Goal: Transaction & Acquisition: Purchase product/service

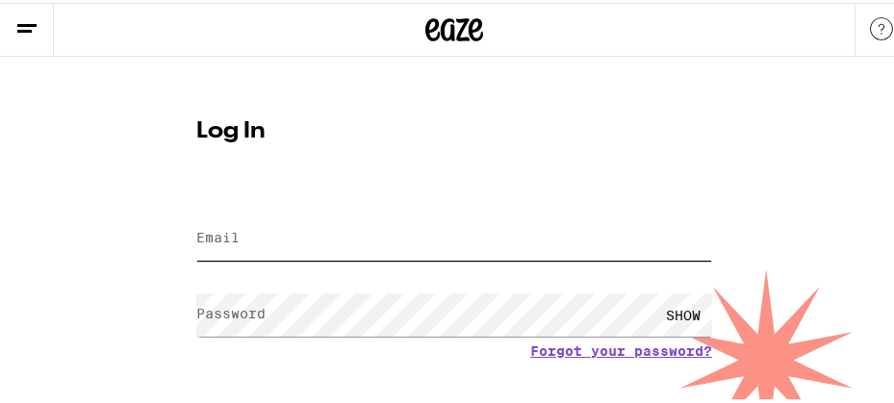
type input "[EMAIL_ADDRESS][DOMAIN_NAME]"
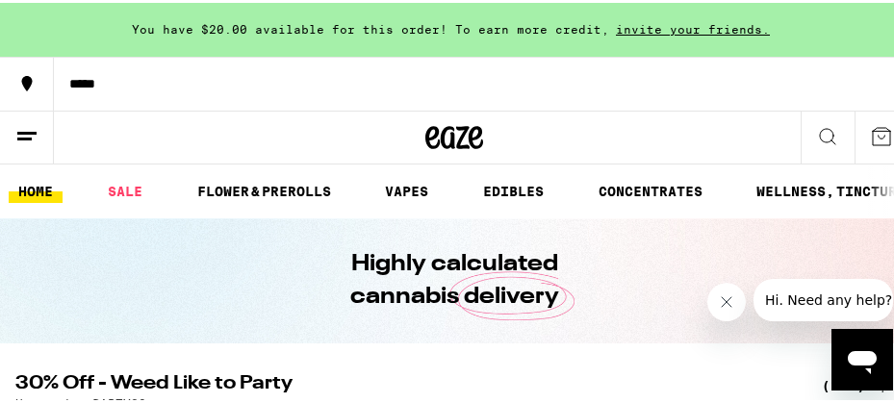
click at [23, 132] on icon at bounding box center [26, 133] width 23 height 23
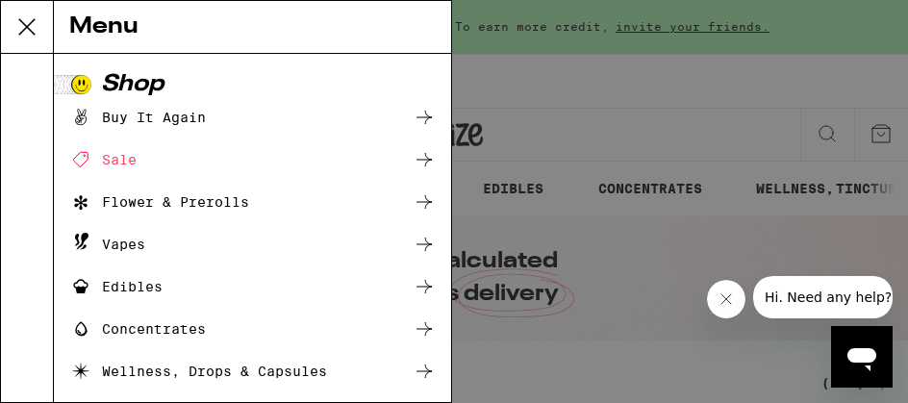
click at [149, 125] on div "Buy It Again" at bounding box center [137, 117] width 137 height 23
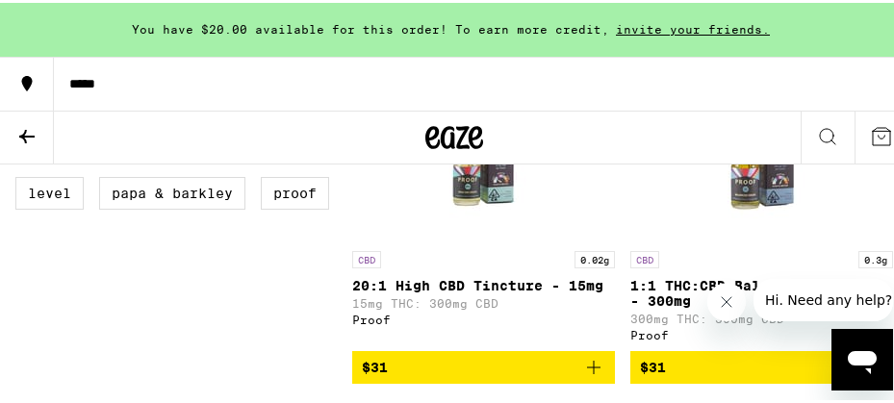
scroll to position [765, 0]
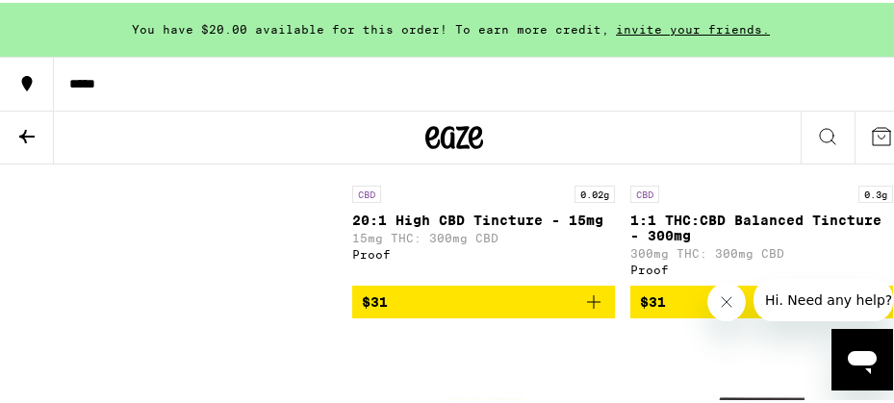
click at [587, 306] on icon "Add to bag" at bounding box center [593, 299] width 13 height 13
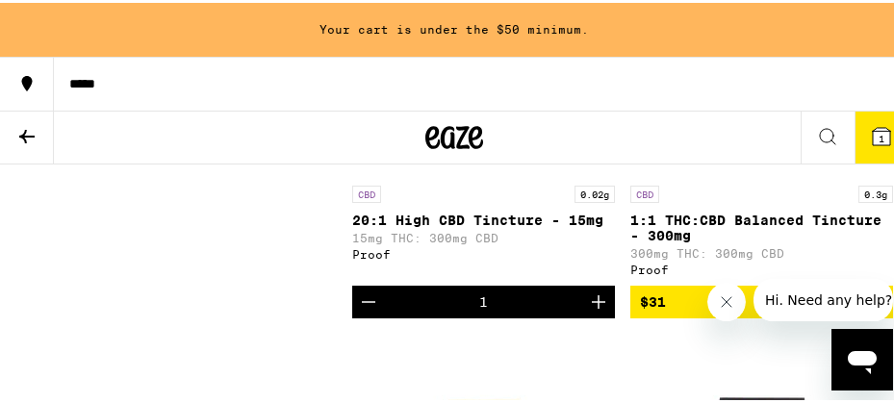
click at [589, 311] on icon "Increment" at bounding box center [598, 299] width 23 height 23
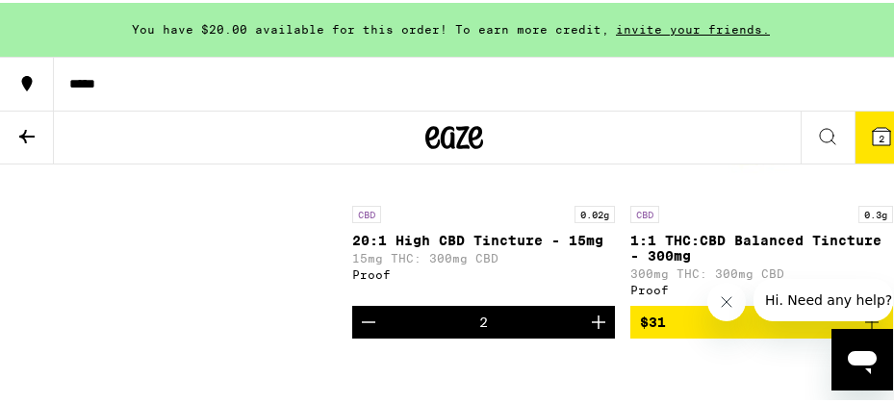
scroll to position [743, 0]
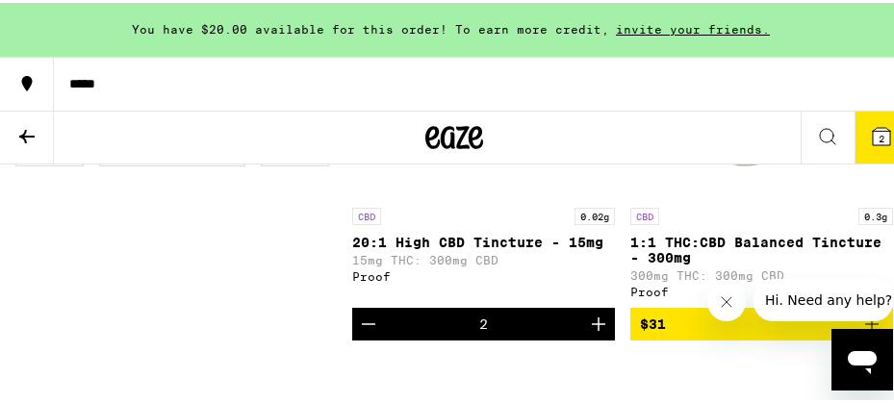
click at [358, 333] on icon "Decrement" at bounding box center [368, 321] width 23 height 23
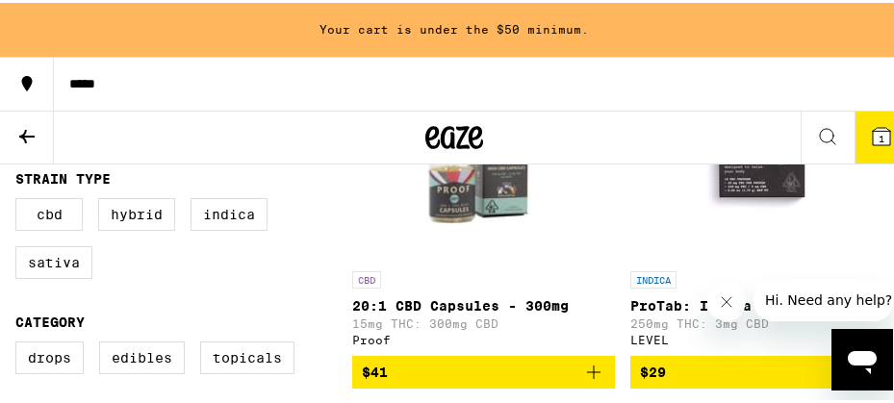
scroll to position [344, 0]
click at [587, 374] on icon "Add to bag" at bounding box center [593, 369] width 13 height 13
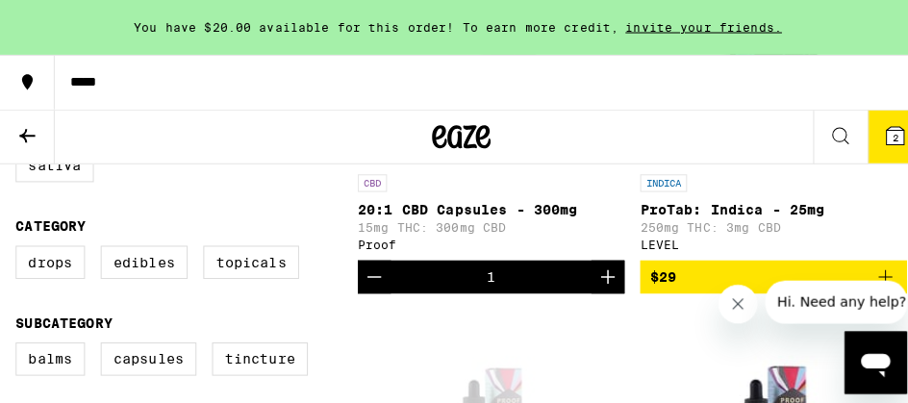
scroll to position [465, 0]
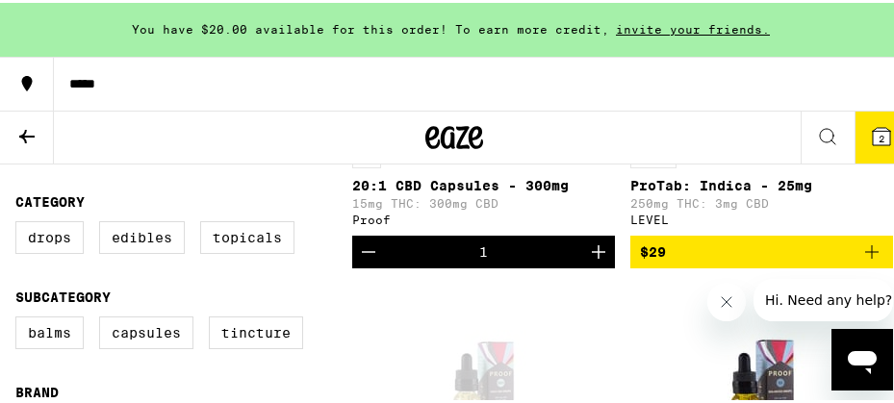
click at [860, 261] on icon "Add to bag" at bounding box center [871, 249] width 23 height 23
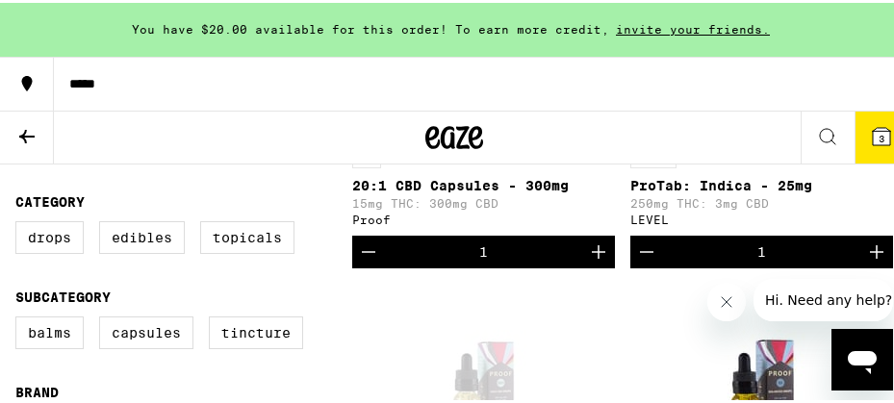
click at [879, 140] on span "3" at bounding box center [882, 136] width 6 height 12
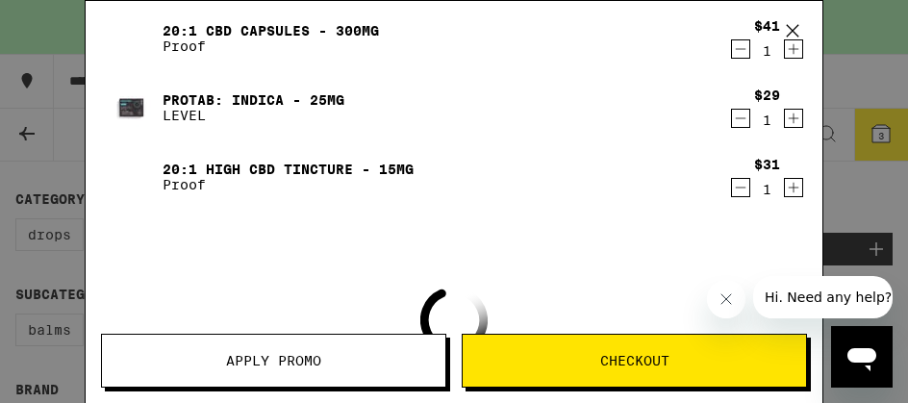
scroll to position [130, 0]
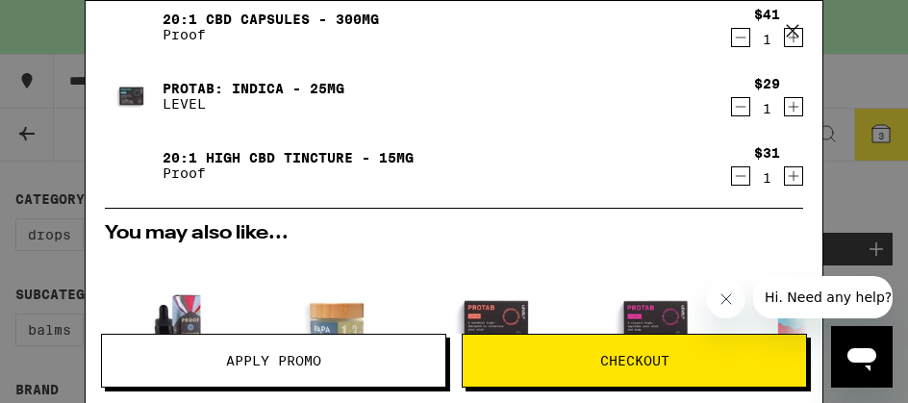
click at [524, 357] on span "Checkout" at bounding box center [635, 360] width 344 height 13
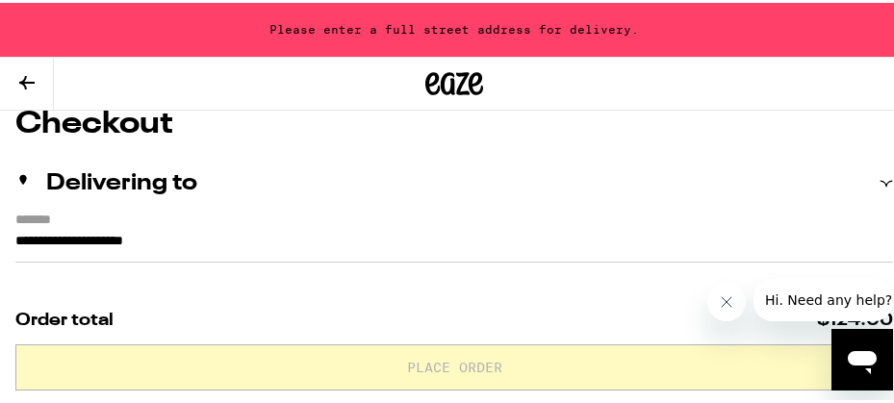
scroll to position [172, 0]
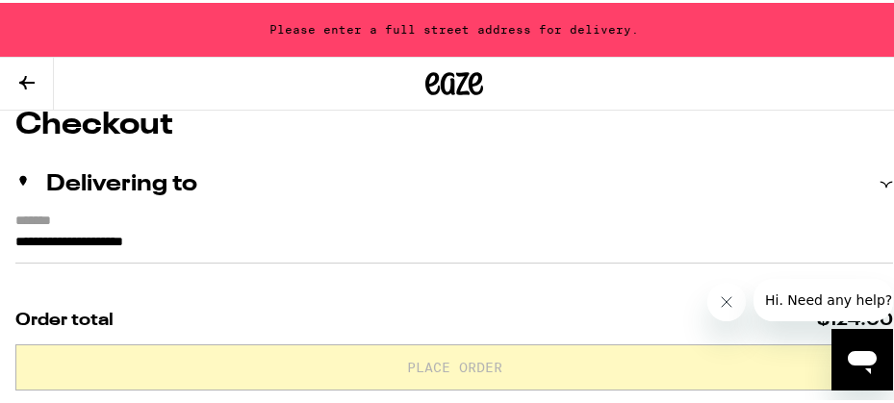
click at [25, 241] on input "**********" at bounding box center [454, 244] width 878 height 33
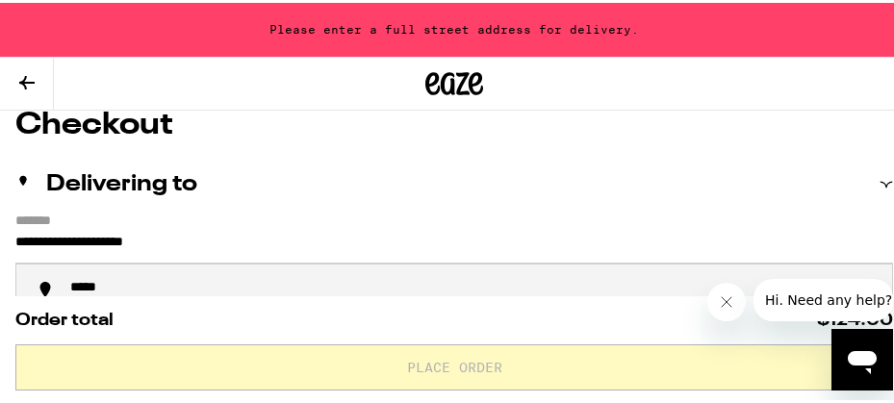
click at [16, 240] on input "**********" at bounding box center [454, 244] width 878 height 33
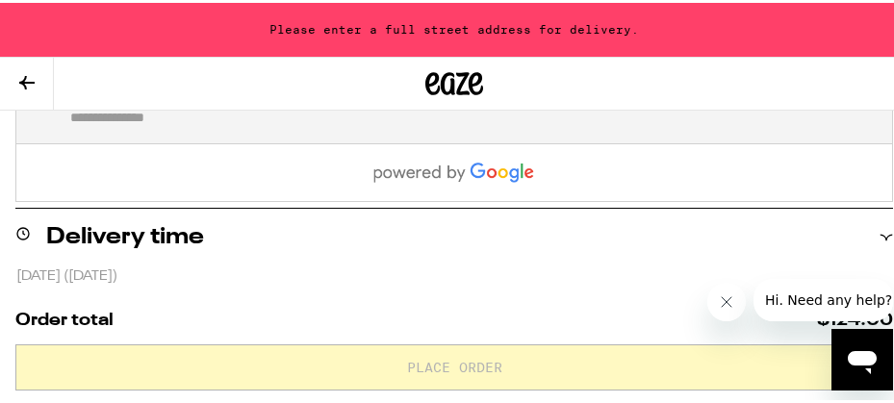
scroll to position [366, 0]
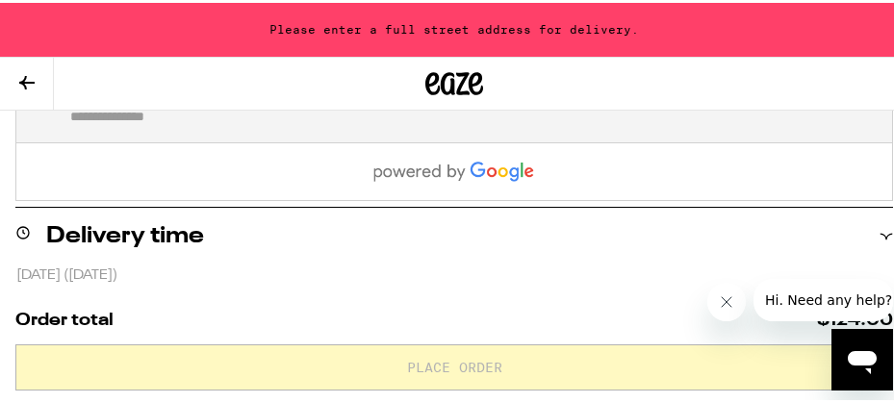
type input "**********"
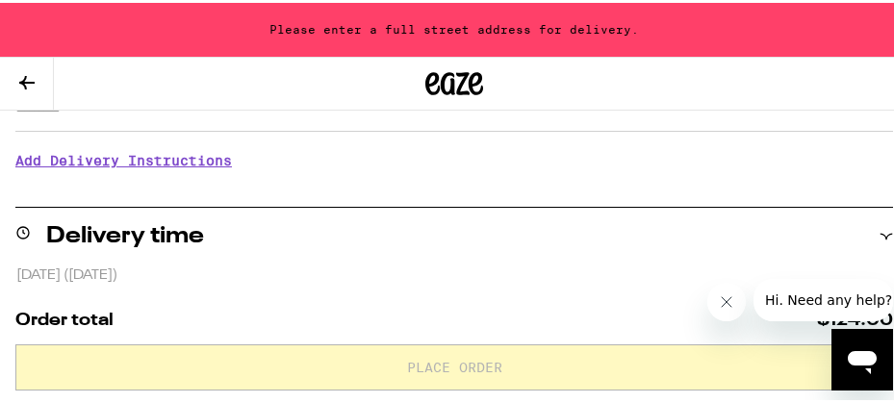
click at [102, 278] on p "[DATE] ([DATE])" at bounding box center [454, 273] width 877 height 18
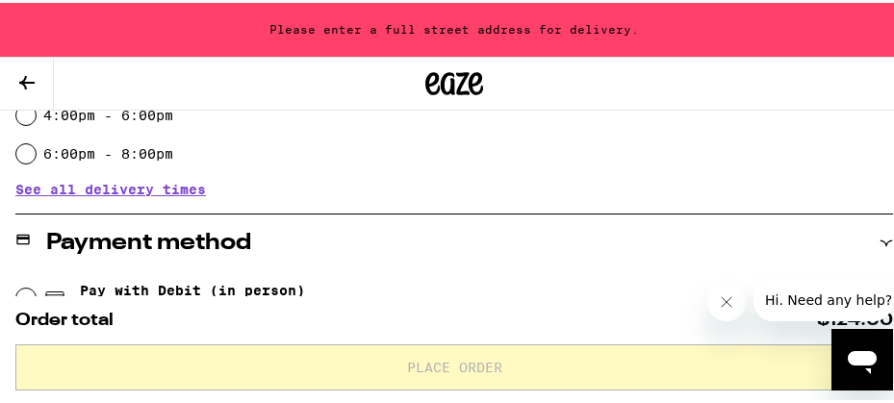
scroll to position [688, 0]
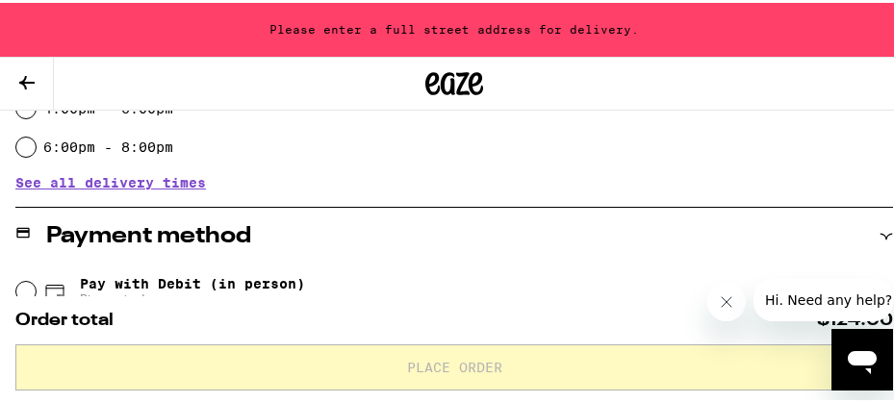
click at [72, 182] on span "See all delivery times" at bounding box center [110, 179] width 191 height 13
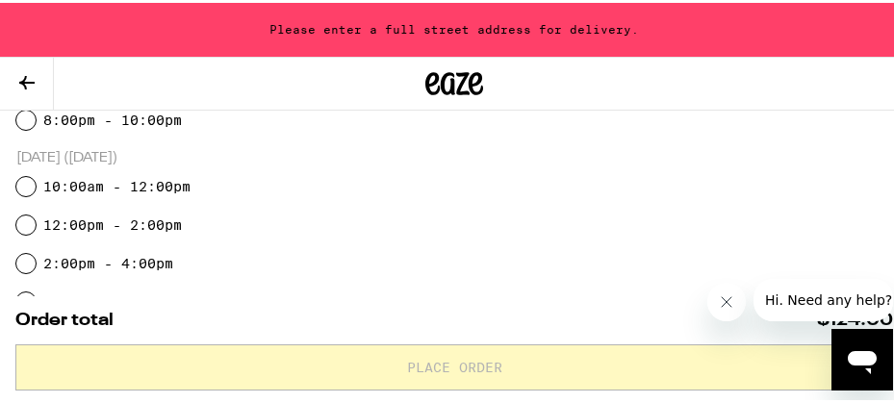
scroll to position [727, 0]
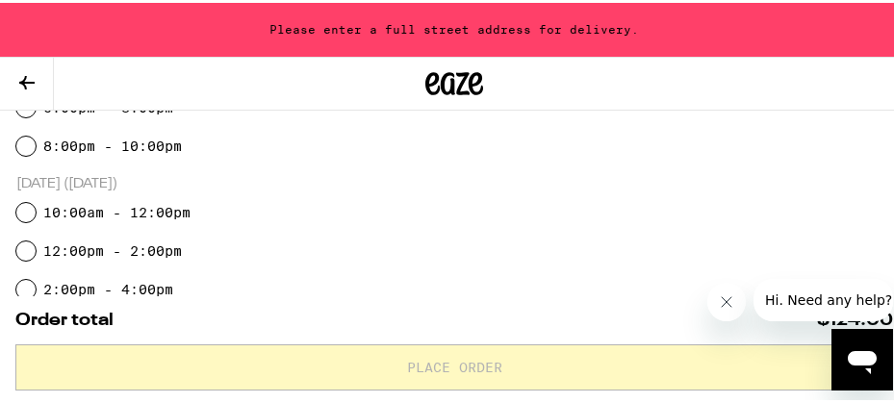
click at [22, 144] on input "8:00pm - 10:00pm" at bounding box center [25, 143] width 19 height 19
radio input "true"
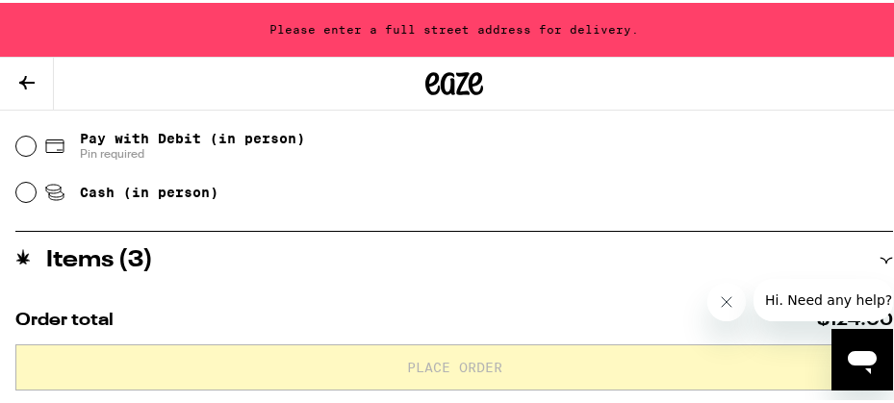
scroll to position [1123, 0]
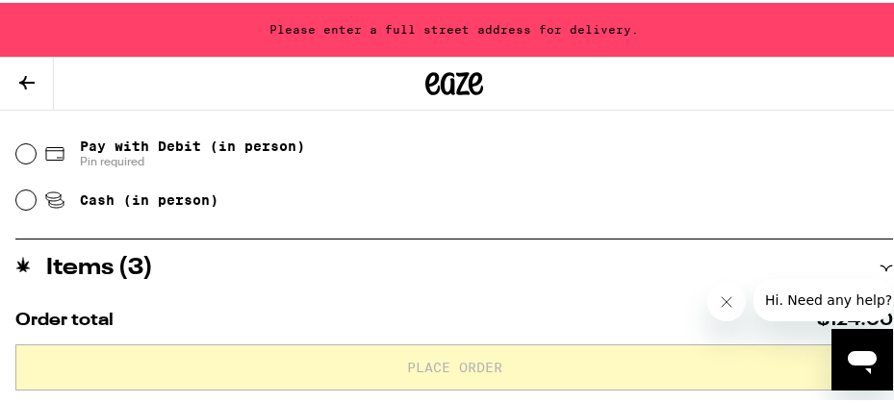
click at [29, 150] on input "Pay with Debit (in person) Pin required" at bounding box center [25, 150] width 19 height 19
radio input "true"
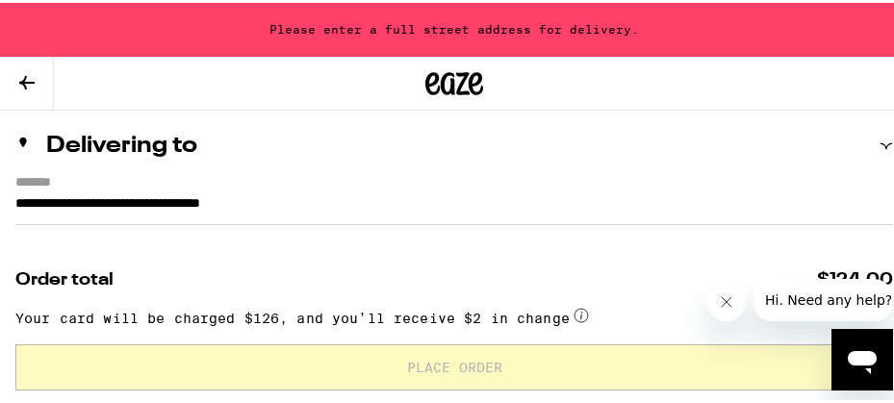
scroll to position [238, 0]
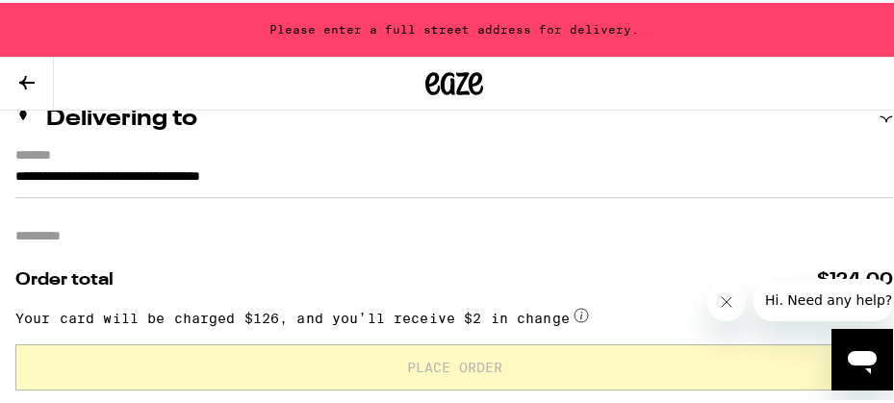
click at [138, 236] on input "Apt/Suite" at bounding box center [454, 234] width 878 height 46
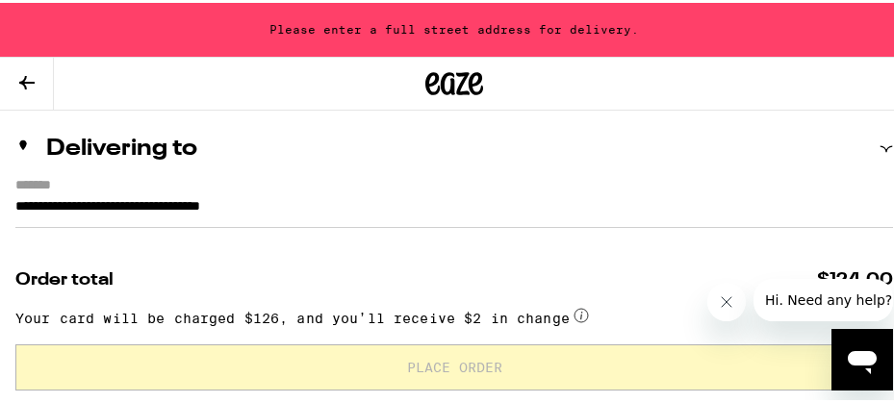
scroll to position [207, 0]
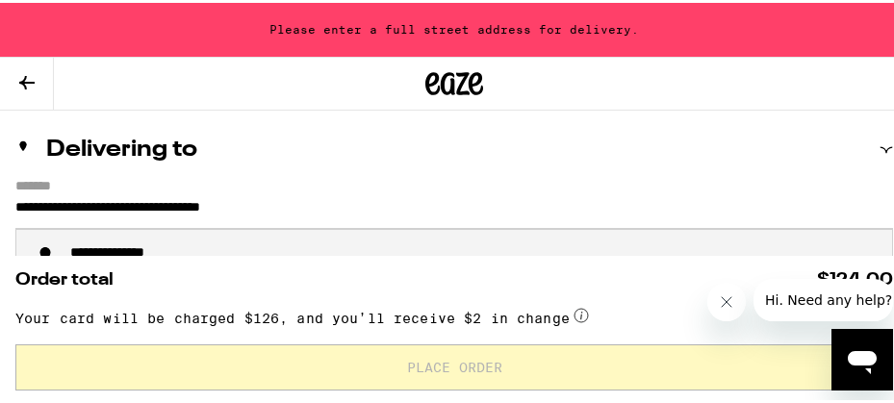
click at [371, 212] on input "**********" at bounding box center [454, 209] width 878 height 33
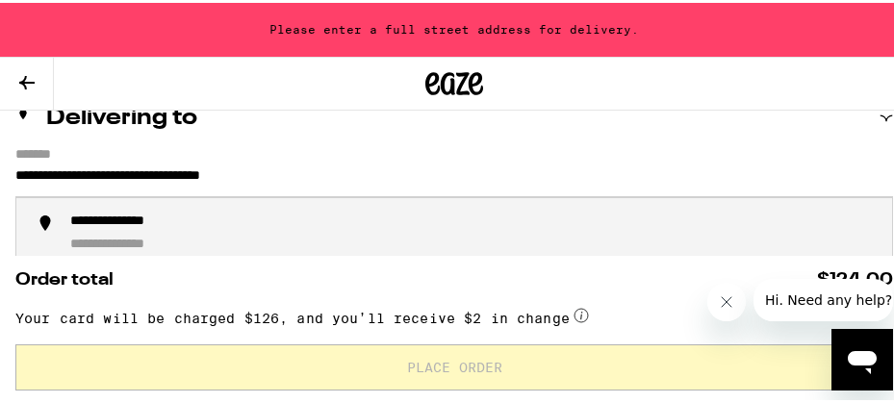
scroll to position [244, 0]
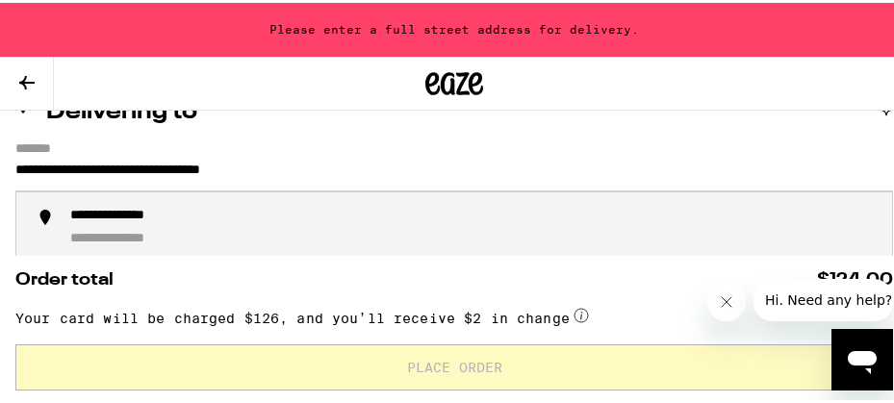
click at [125, 231] on div "**********" at bounding box center [135, 236] width 131 height 17
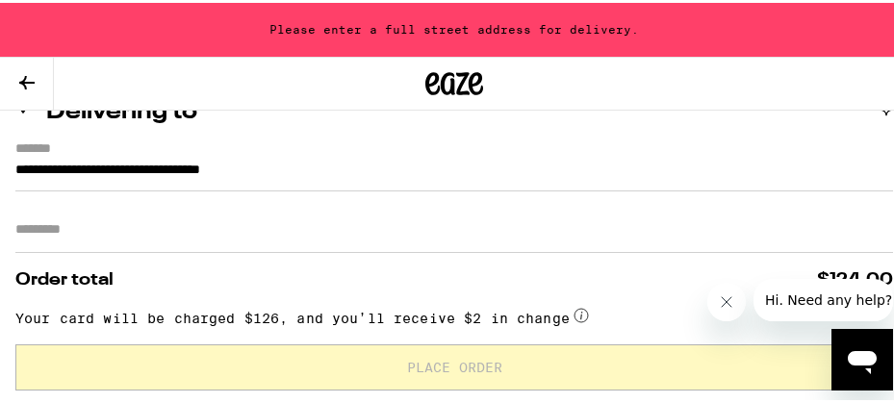
type input "**********"
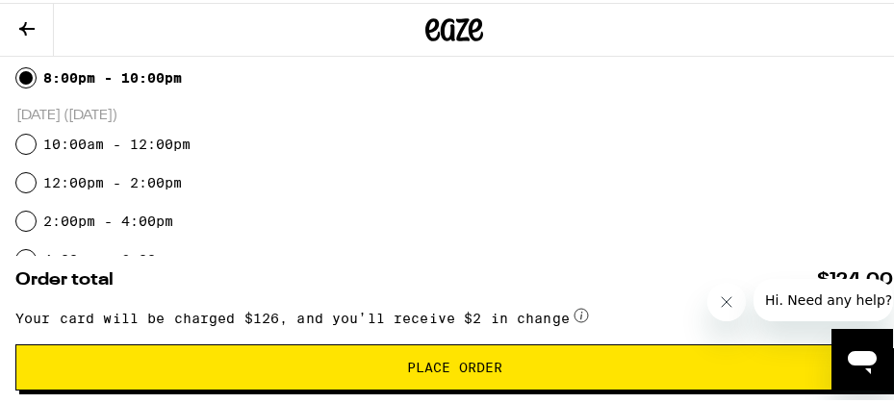
scroll to position [742, 0]
click at [24, 178] on input "12:00pm - 2:00pm" at bounding box center [25, 179] width 19 height 19
radio input "true"
click at [124, 358] on span "Place Order" at bounding box center [454, 364] width 845 height 13
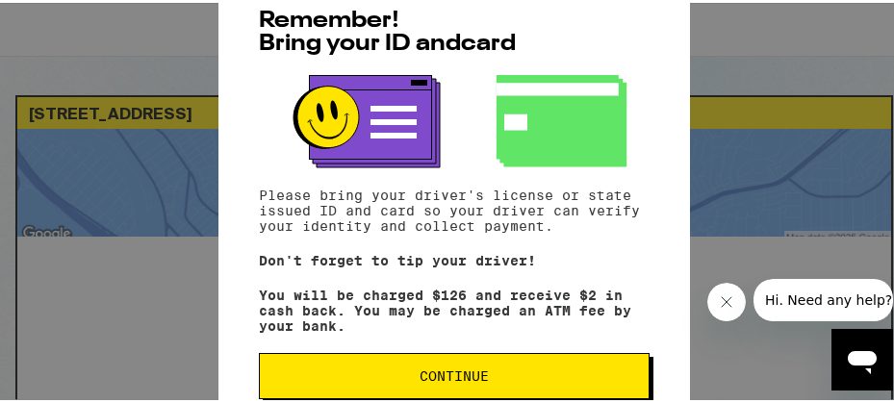
click at [431, 366] on button "Continue" at bounding box center [454, 373] width 391 height 46
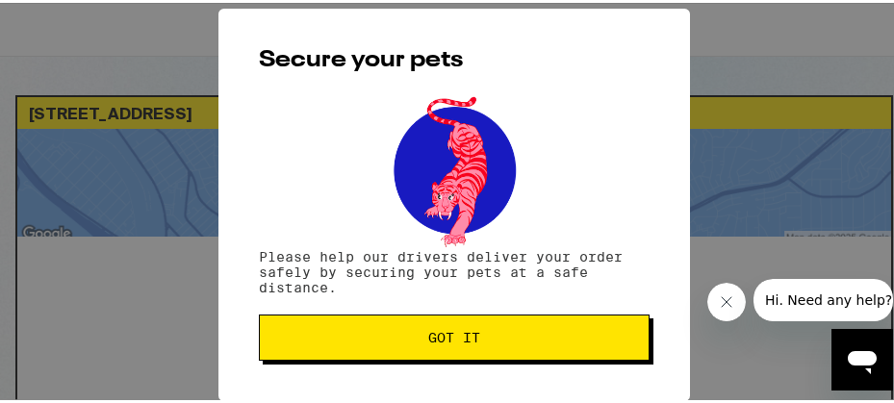
click at [424, 323] on button "Got it" at bounding box center [454, 335] width 391 height 46
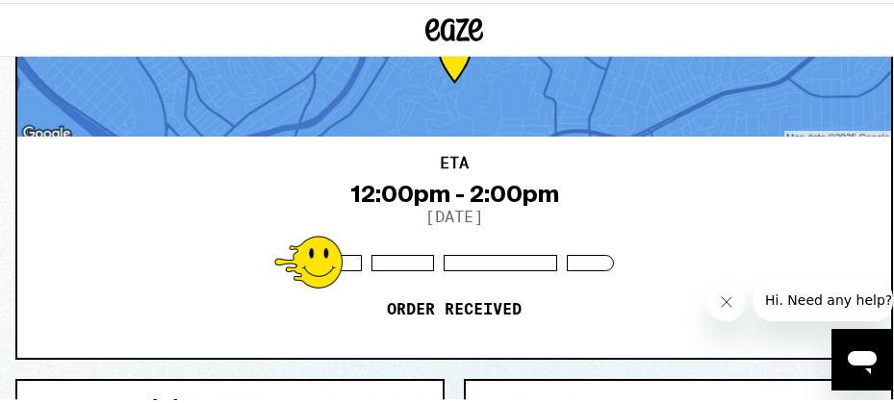
scroll to position [107, 0]
